Goal: Task Accomplishment & Management: Use online tool/utility

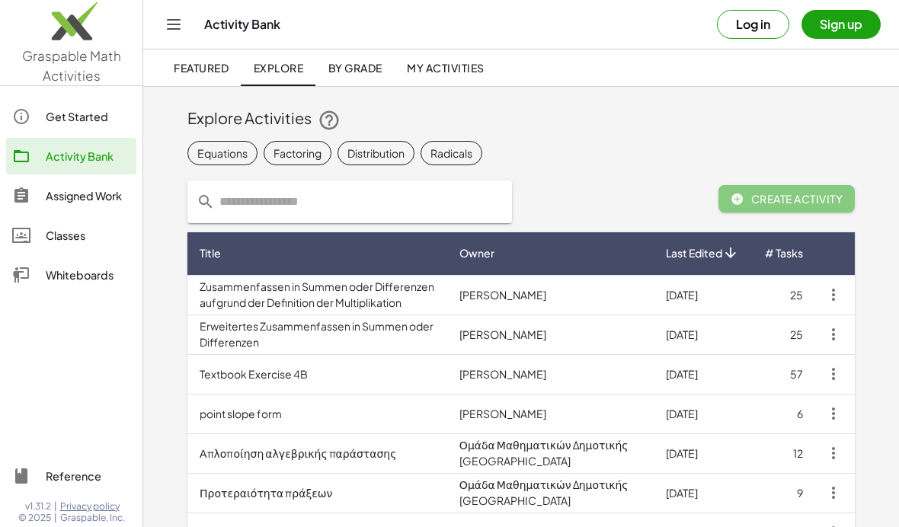
click at [852, 27] on button "Sign up" at bounding box center [841, 24] width 79 height 29
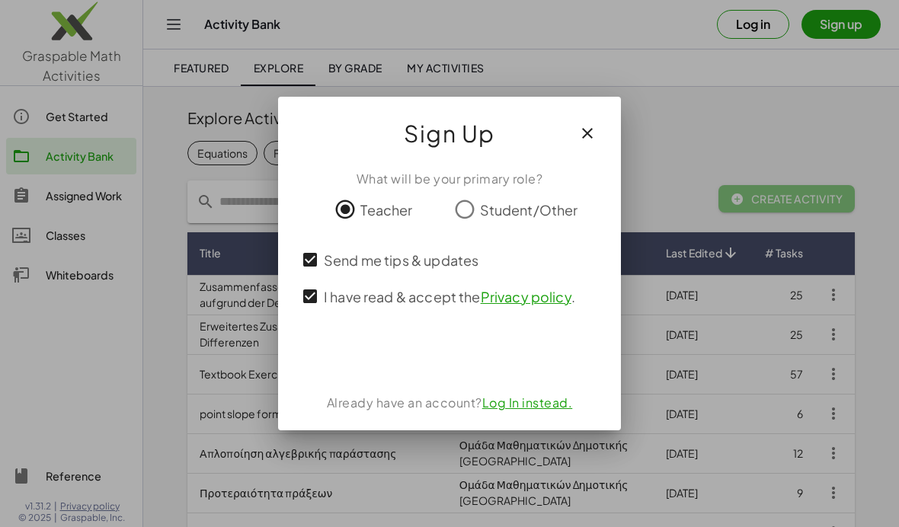
click at [416, 361] on div "ลงชื่อเข้าใช้ด้วย Google เปิดในแท็บใหม่" at bounding box center [450, 355] width 146 height 34
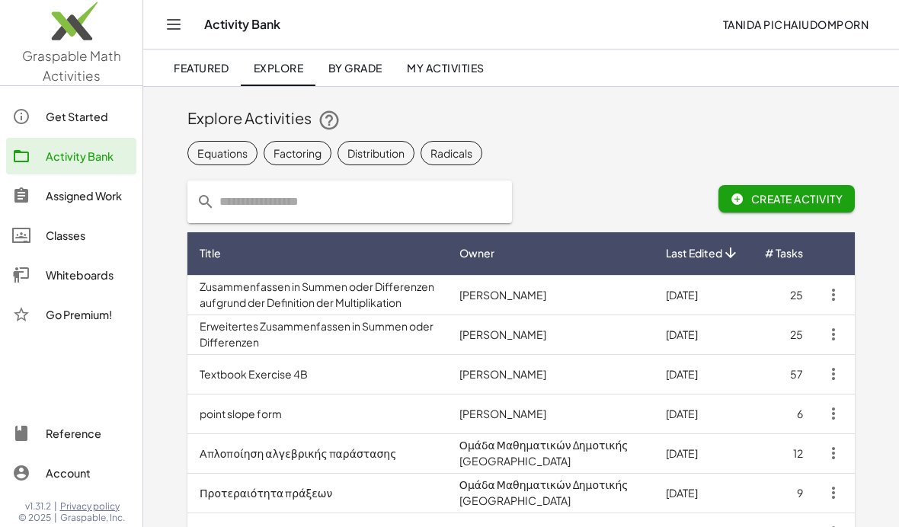
click at [171, 30] on icon "Toggle navigation" at bounding box center [174, 24] width 18 height 18
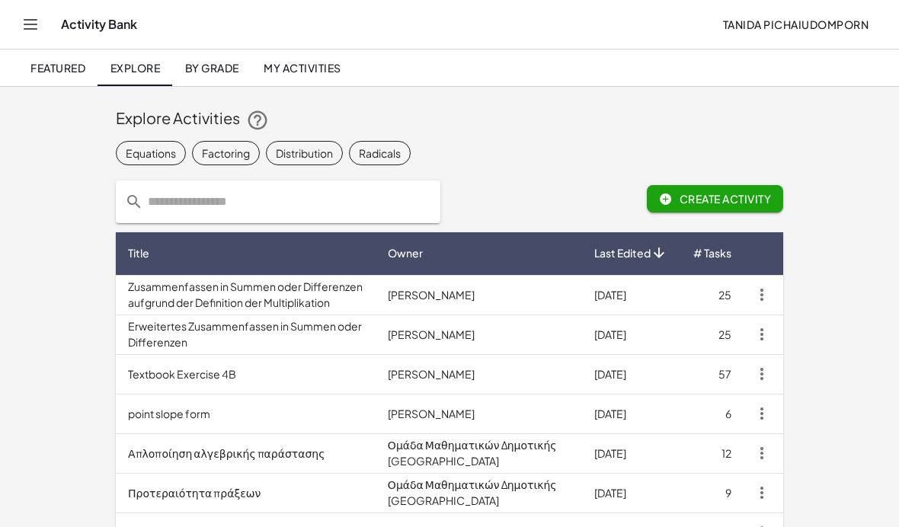
click at [840, 12] on button "Tanida Pichaiudomporn" at bounding box center [795, 24] width 171 height 27
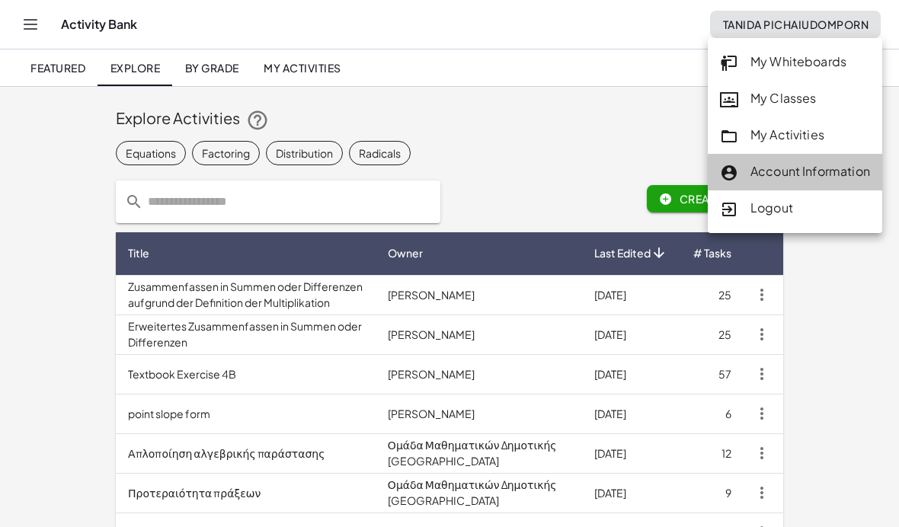
click at [864, 172] on div "Account Information" at bounding box center [795, 172] width 150 height 20
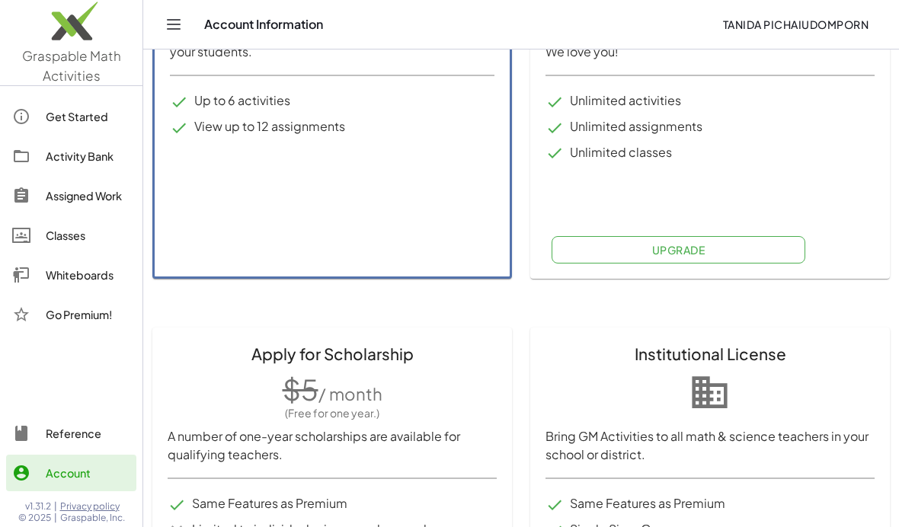
scroll to position [373, 0]
click at [51, 279] on div "Whiteboards" at bounding box center [88, 275] width 85 height 18
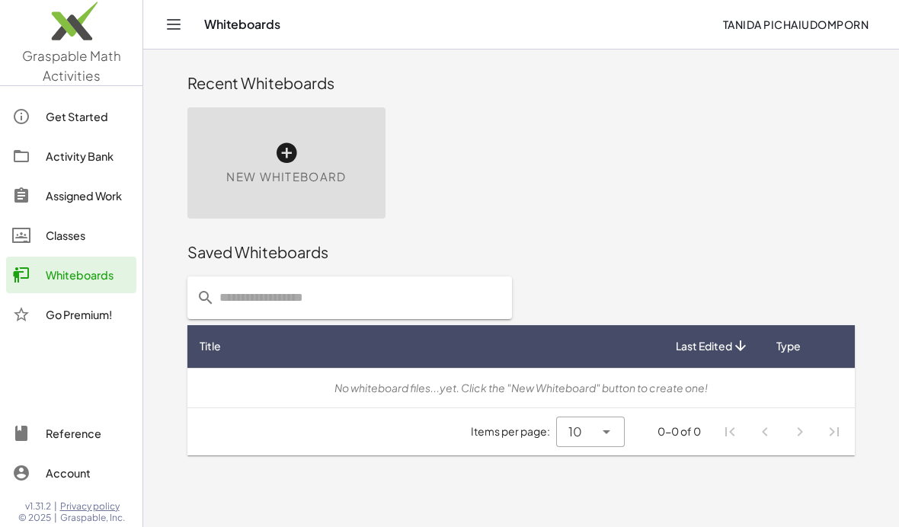
click at [37, 123] on div at bounding box center [29, 116] width 34 height 18
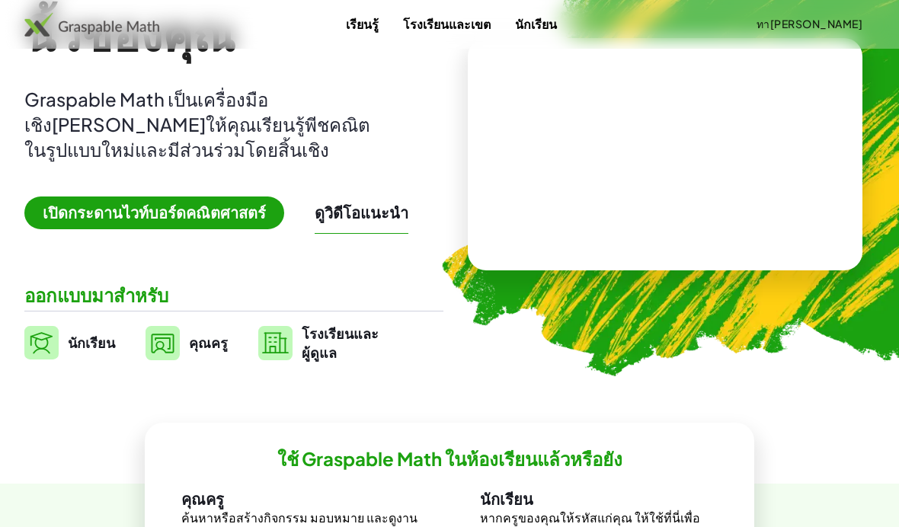
scroll to position [139, 0]
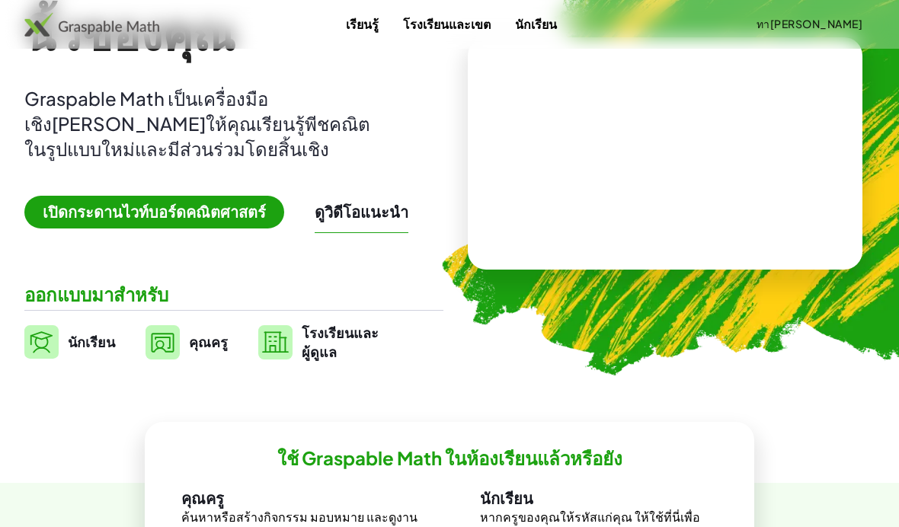
click at [168, 340] on img at bounding box center [163, 342] width 34 height 34
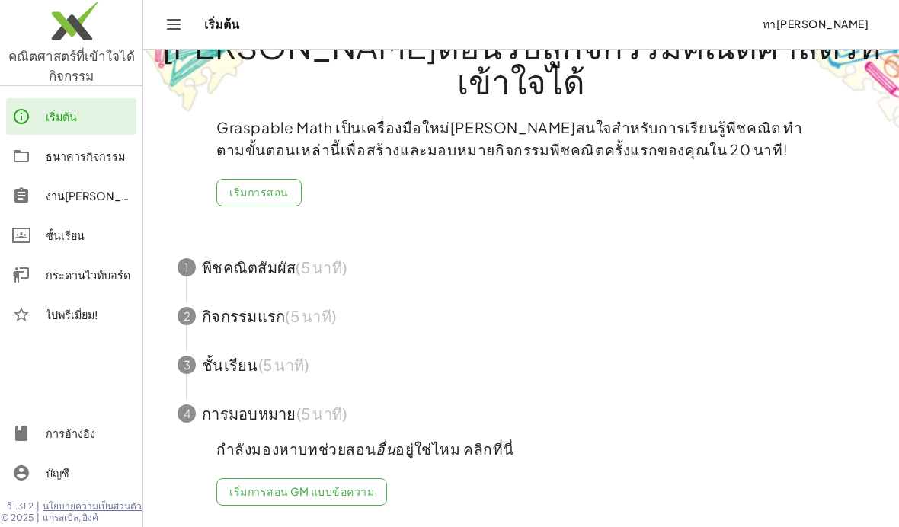
scroll to position [54, 0]
click at [90, 270] on div "กระดานไวท์บอร์ด" at bounding box center [88, 275] width 85 height 18
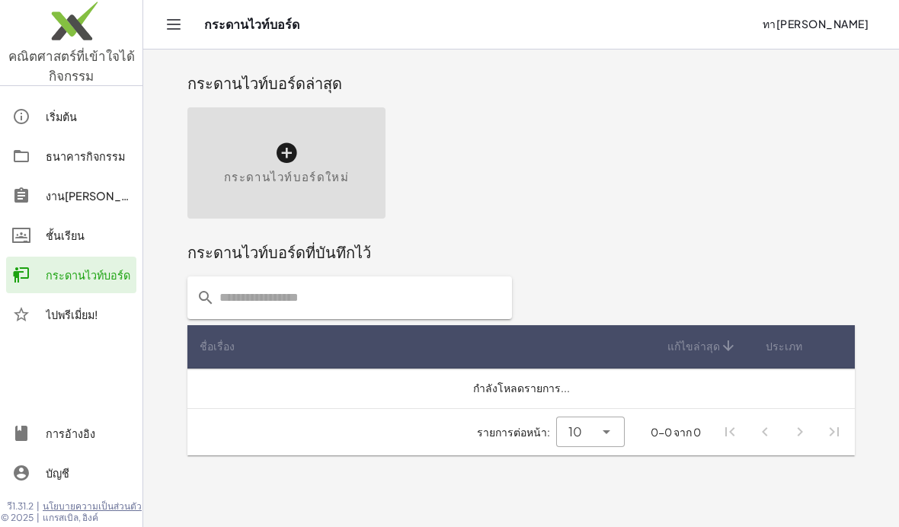
scroll to position [8, 0]
click at [287, 145] on icon at bounding box center [286, 153] width 24 height 24
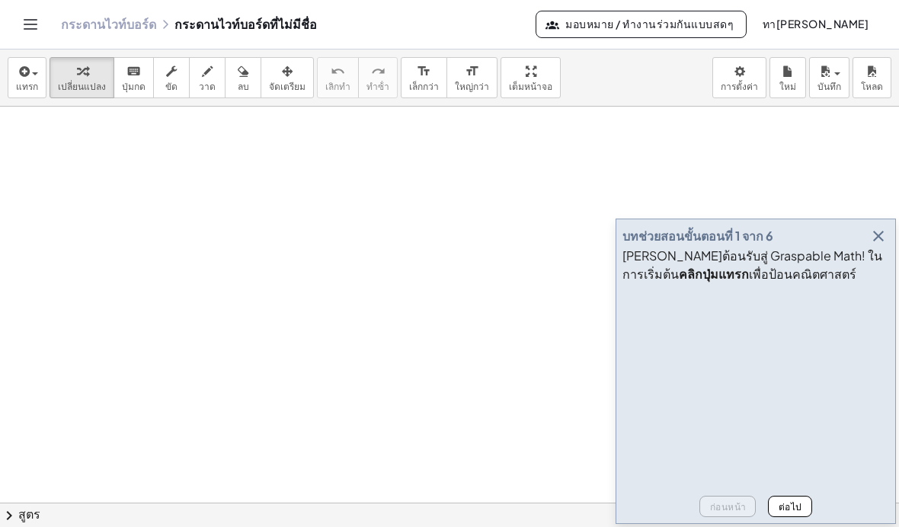
click at [4, 63] on div "แทรก select one: Math Expression Function Text Youtube Video Graphing Geometry …" at bounding box center [449, 78] width 899 height 57
click at [38, 74] on span "button" at bounding box center [35, 73] width 6 height 3
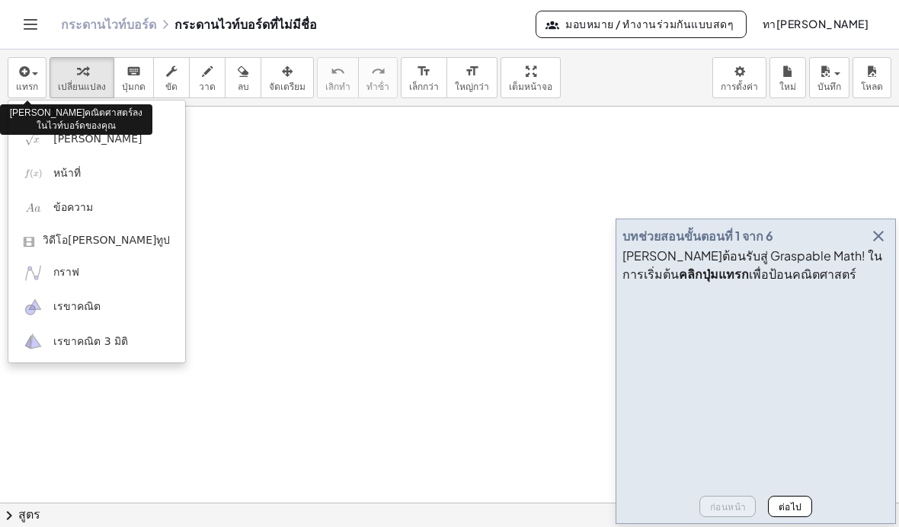
click at [41, 175] on img at bounding box center [33, 173] width 19 height 19
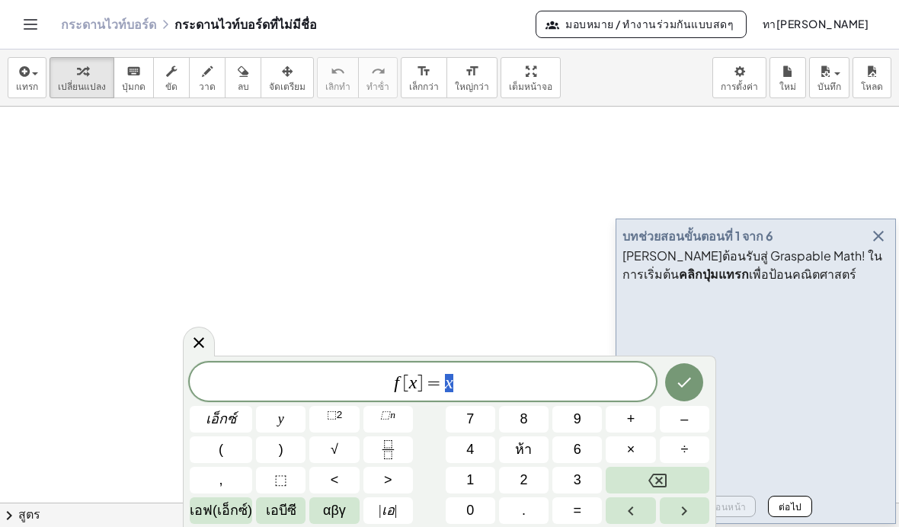
click at [199, 353] on div at bounding box center [199, 342] width 32 height 30
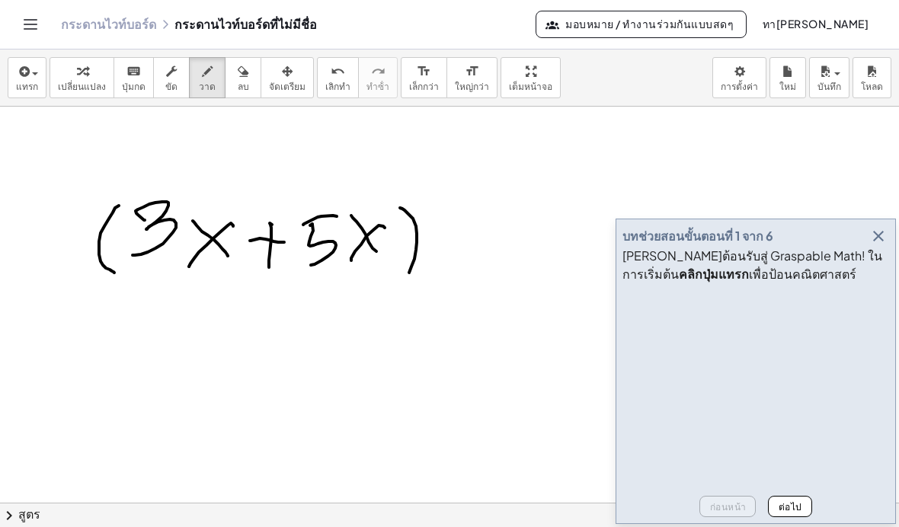
click at [878, 245] on icon "button" at bounding box center [879, 236] width 18 height 18
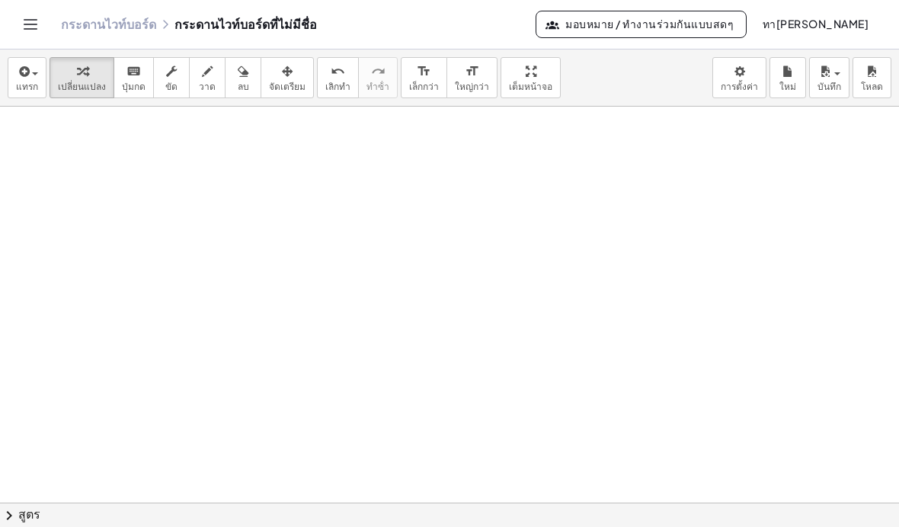
click at [28, 78] on icon "button" at bounding box center [23, 72] width 14 height 18
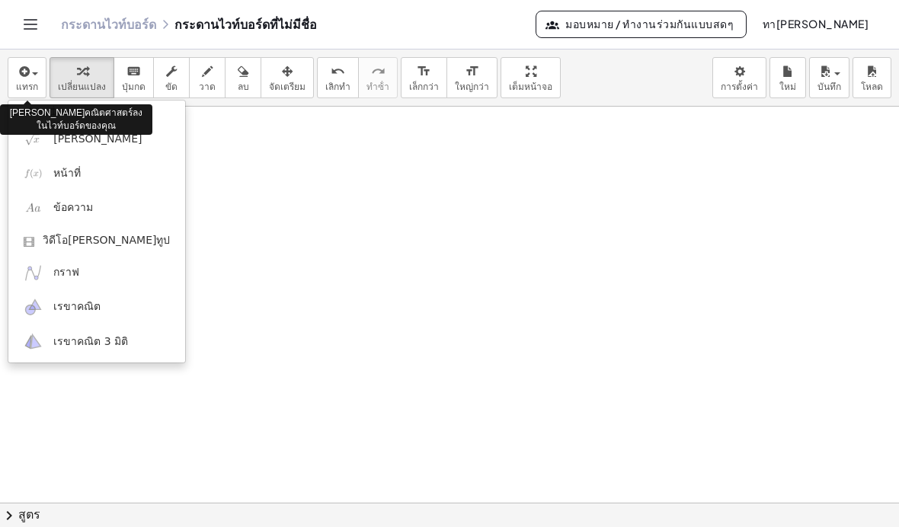
click at [49, 146] on link "[PERSON_NAME]" at bounding box center [96, 139] width 177 height 34
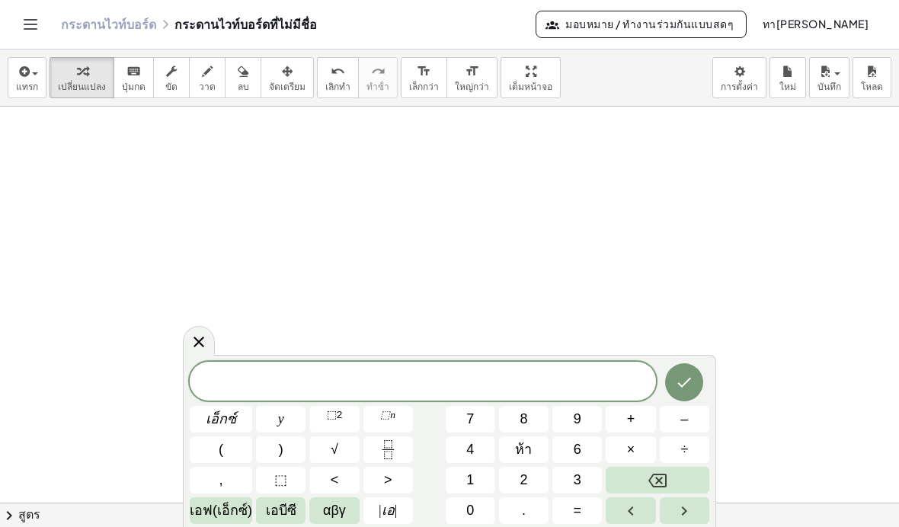
click at [196, 335] on icon at bounding box center [199, 342] width 18 height 18
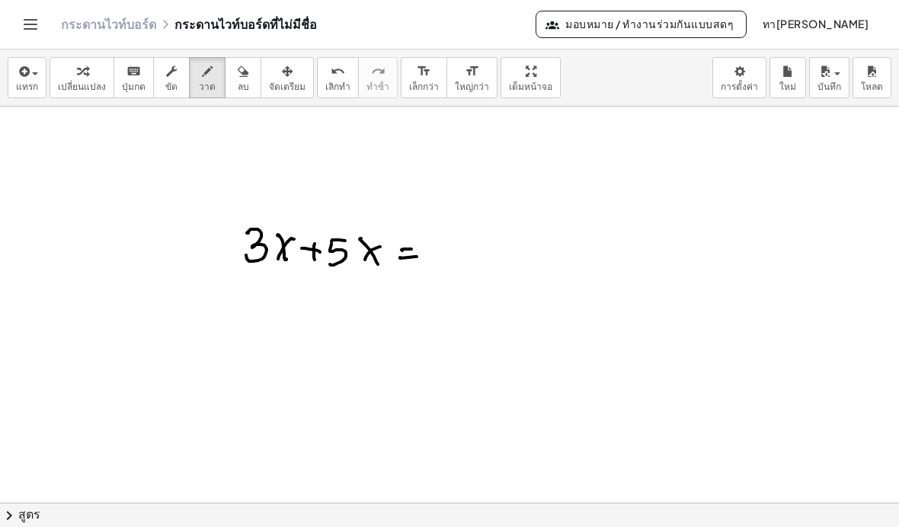
scroll to position [42, 0]
click at [644, 19] on span "มอบหมาย / ทํางานร่วมกันแบบสดๆ" at bounding box center [641, 24] width 185 height 17
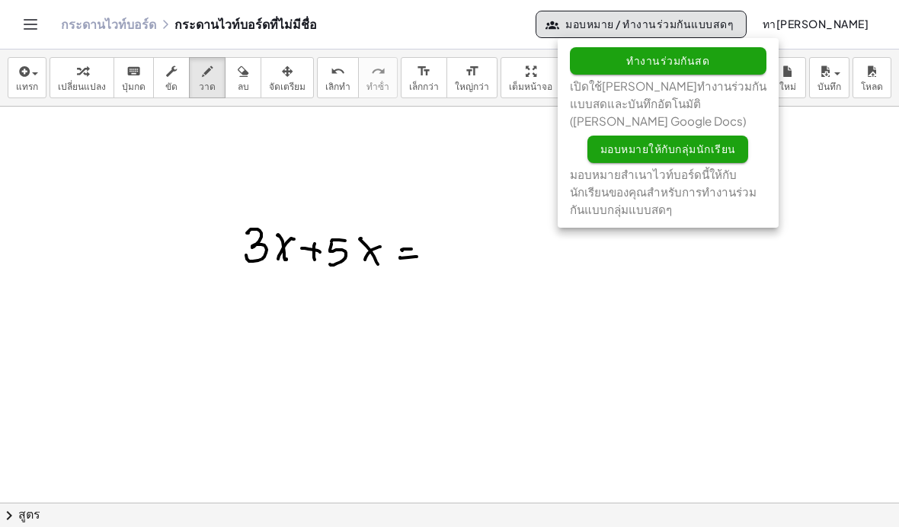
click at [720, 141] on span "มอบหมายให้กับกลุ่มนักเรียน" at bounding box center [668, 149] width 136 height 17
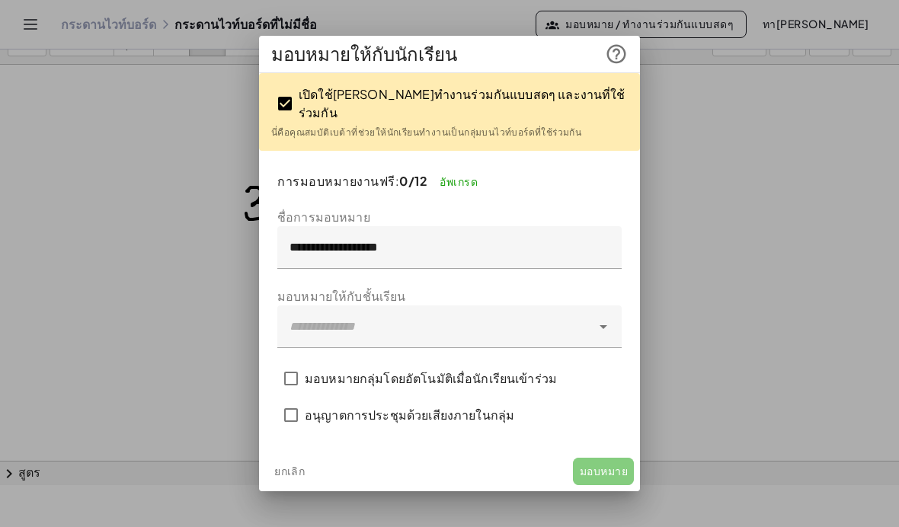
click at [294, 468] on span "ยกเลิก" at bounding box center [289, 471] width 31 height 17
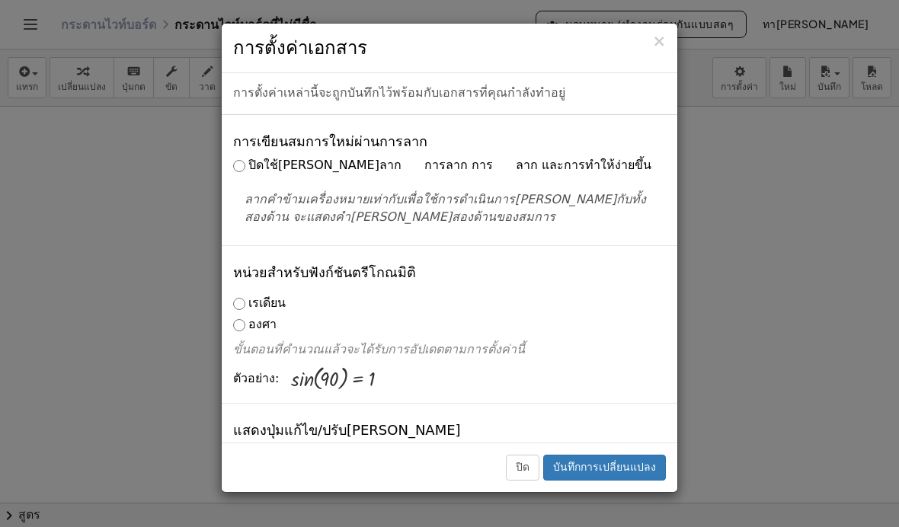
click at [525, 481] on button "ปิด" at bounding box center [523, 468] width 34 height 26
